Goal: Task Accomplishment & Management: Use online tool/utility

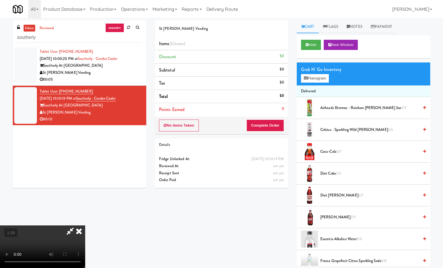
click at [85, 225] on icon at bounding box center [79, 230] width 12 height 11
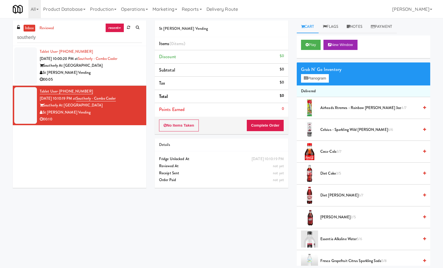
click at [190, 131] on div "No Items Taken Complete Order" at bounding box center [221, 126] width 133 height 18
click at [184, 124] on button "No Items Taken" at bounding box center [179, 125] width 40 height 12
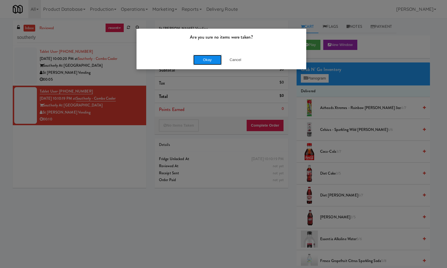
click at [207, 60] on button "Okay" at bounding box center [207, 60] width 28 height 10
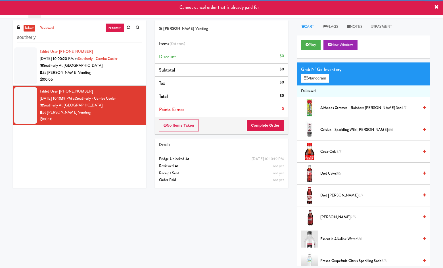
click at [124, 75] on div "St [PERSON_NAME] Vending" at bounding box center [91, 72] width 102 height 7
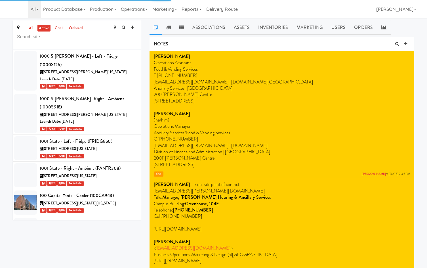
scroll to position [10691, 0]
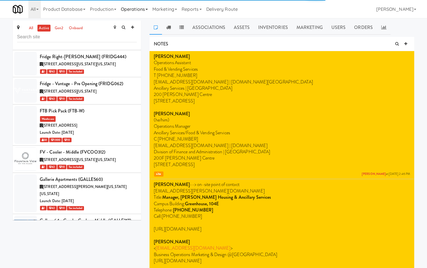
click at [140, 10] on link "Operations" at bounding box center [134, 9] width 31 height 18
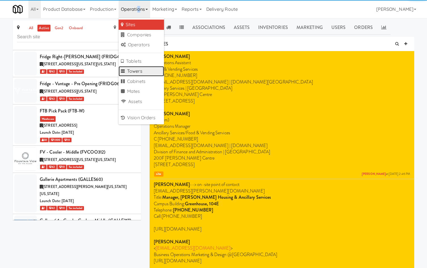
click at [144, 73] on link "Towers" at bounding box center [141, 71] width 45 height 10
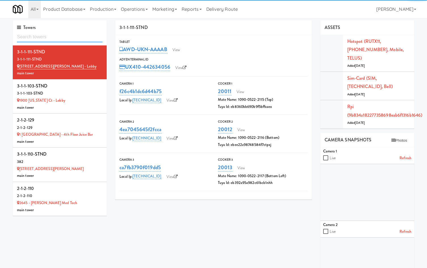
click at [64, 39] on input "text" at bounding box center [59, 37] width 85 height 10
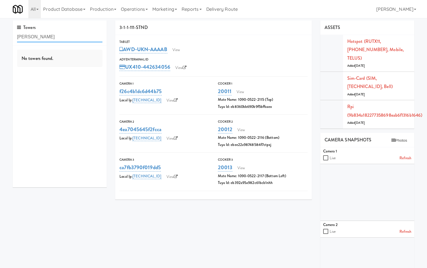
type input "[PERSON_NAME]"
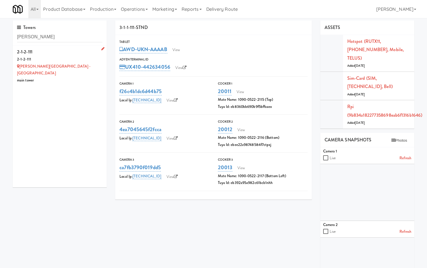
click at [43, 61] on div "2-1-2-111" at bounding box center [59, 59] width 85 height 7
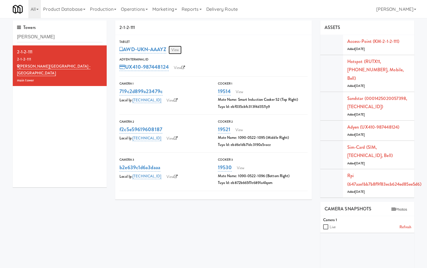
click at [179, 51] on link "View" at bounding box center [175, 50] width 13 height 9
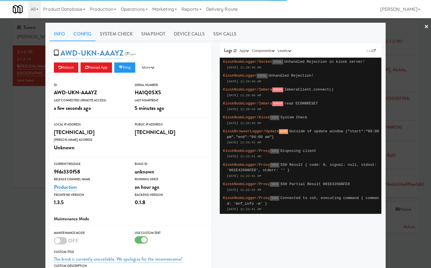
click at [84, 31] on link "Config" at bounding box center [82, 34] width 26 height 14
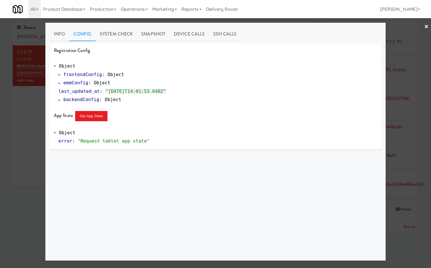
click at [65, 84] on span "emmConfig" at bounding box center [76, 82] width 25 height 5
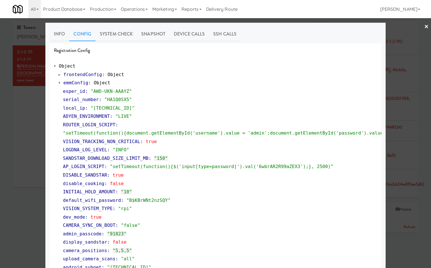
click at [167, 125] on div "ROUTER_LOGIN_SCRIPT : "setTimeout(function(){document.getElementById('username'…" at bounding box center [220, 129] width 314 height 17
click at [38, 163] on div at bounding box center [215, 134] width 431 height 268
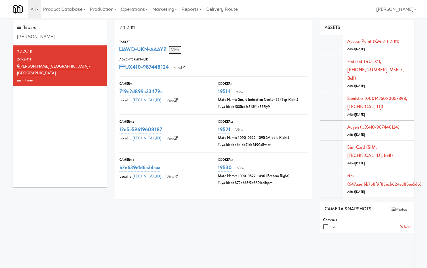
click at [176, 50] on link "View" at bounding box center [175, 50] width 13 height 9
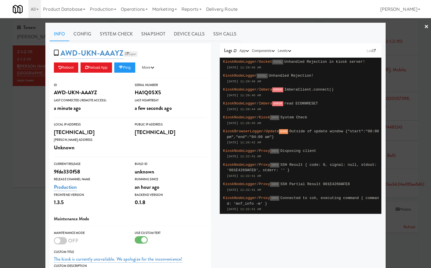
click at [124, 56] on link "Esper" at bounding box center [131, 54] width 14 height 6
click at [108, 68] on button "Reload App" at bounding box center [96, 67] width 31 height 10
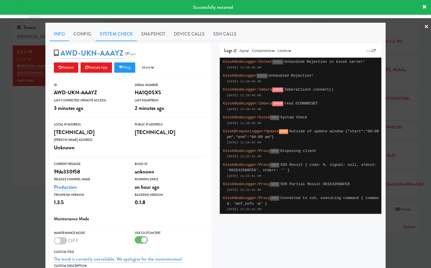
click at [105, 33] on link "System Check" at bounding box center [116, 34] width 41 height 14
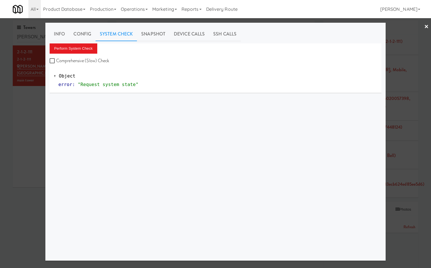
drag, startPoint x: 80, startPoint y: 30, endPoint x: 75, endPoint y: 41, distance: 12.6
click at [80, 31] on link "Config" at bounding box center [82, 34] width 26 height 14
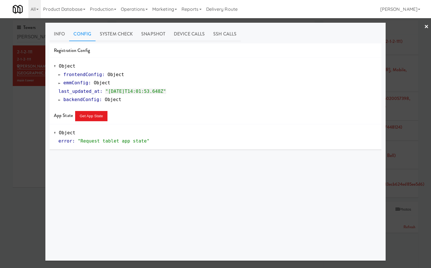
click at [59, 82] on span at bounding box center [59, 83] width 2 height 4
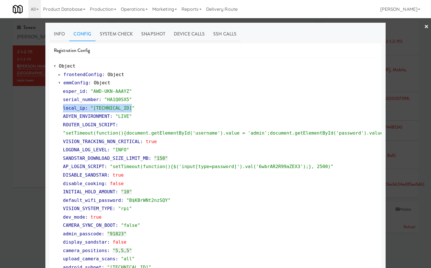
drag, startPoint x: 163, startPoint y: 104, endPoint x: 167, endPoint y: 99, distance: 5.7
click at [164, 103] on div "serial_number : "HA1Q0SX5"" at bounding box center [220, 99] width 314 height 9
drag, startPoint x: 61, startPoint y: 32, endPoint x: 70, endPoint y: 39, distance: 11.2
click at [61, 33] on link "Info" at bounding box center [60, 34] width 20 height 14
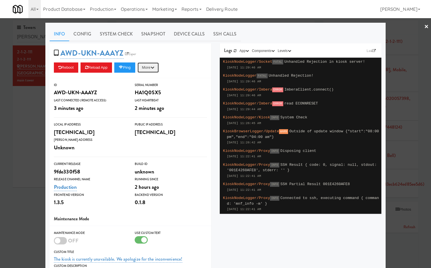
click at [152, 64] on button "More" at bounding box center [148, 67] width 21 height 10
drag, startPoint x: 149, startPoint y: 88, endPoint x: 240, endPoint y: 29, distance: 108.4
click at [149, 89] on link "Restart Server" at bounding box center [136, 89] width 52 height 10
click at [100, 34] on link "System Check" at bounding box center [116, 34] width 41 height 14
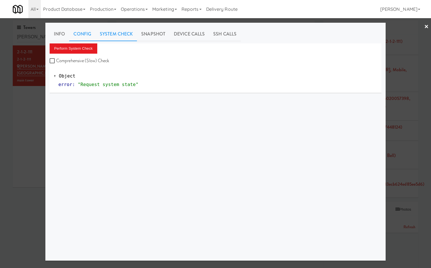
drag, startPoint x: 82, startPoint y: 35, endPoint x: 78, endPoint y: 43, distance: 8.5
click at [82, 35] on link "Config" at bounding box center [82, 34] width 26 height 14
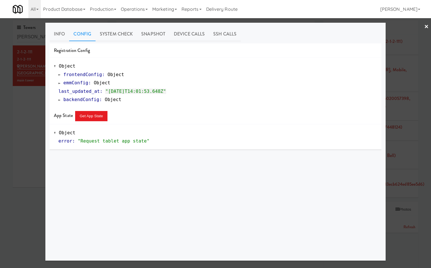
click at [59, 82] on span at bounding box center [59, 83] width 2 height 4
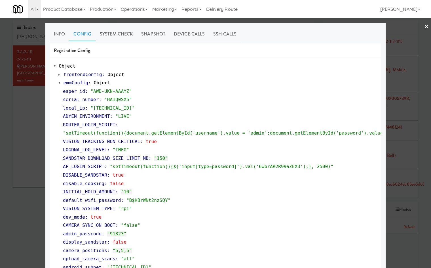
click at [31, 125] on div at bounding box center [215, 134] width 431 height 268
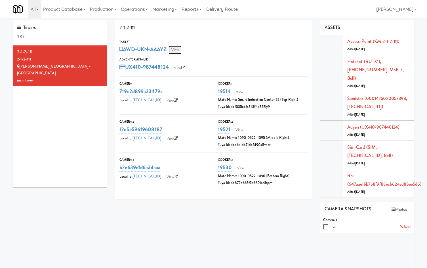
click at [177, 50] on link "View" at bounding box center [175, 50] width 13 height 9
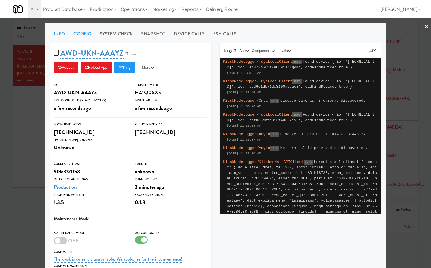
click at [86, 35] on link "Config" at bounding box center [82, 34] width 26 height 14
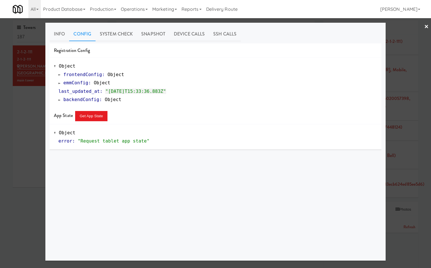
click at [72, 81] on span "emmConfig" at bounding box center [76, 82] width 25 height 5
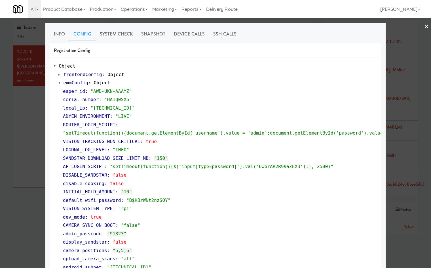
click at [9, 128] on div at bounding box center [215, 134] width 431 height 268
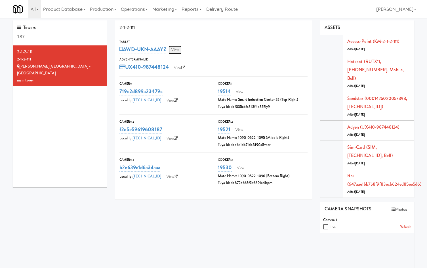
click at [173, 54] on link "View" at bounding box center [175, 50] width 13 height 9
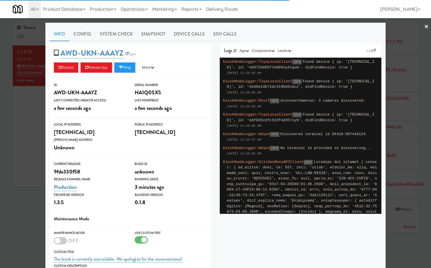
drag, startPoint x: 121, startPoint y: 37, endPoint x: 113, endPoint y: 42, distance: 9.9
click at [121, 37] on link "System Check" at bounding box center [116, 34] width 41 height 14
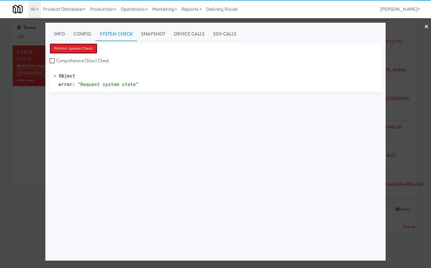
drag, startPoint x: 72, startPoint y: 50, endPoint x: 127, endPoint y: 85, distance: 65.6
click at [71, 51] on button "Perform System Check" at bounding box center [74, 48] width 48 height 10
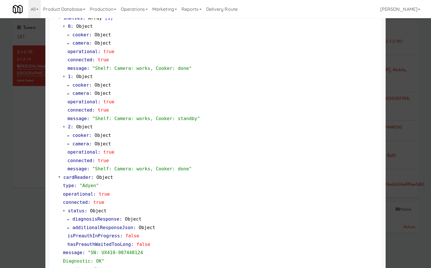
scroll to position [265, 0]
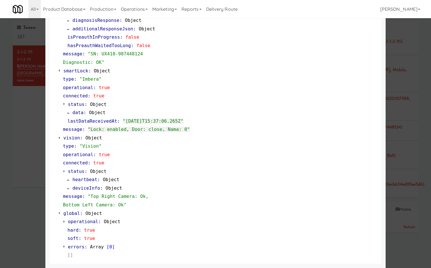
click at [292, 23] on div "diagnosisResponse : Object" at bounding box center [223, 20] width 310 height 9
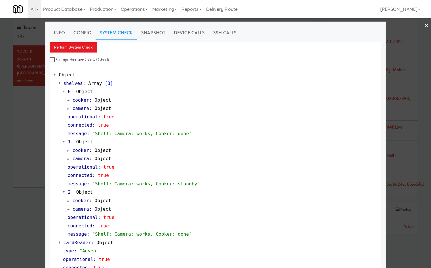
scroll to position [0, 0]
